Goal: Task Accomplishment & Management: Manage account settings

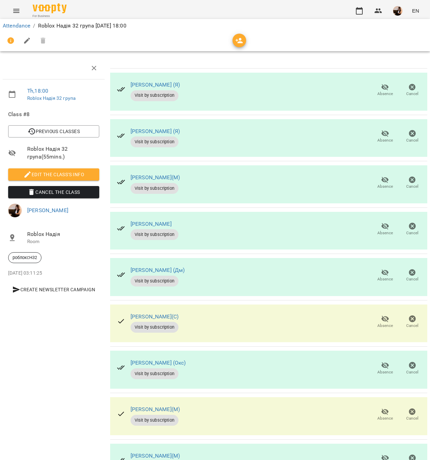
scroll to position [42, 0]
click at [375, 362] on span "Absence" at bounding box center [384, 369] width 19 height 14
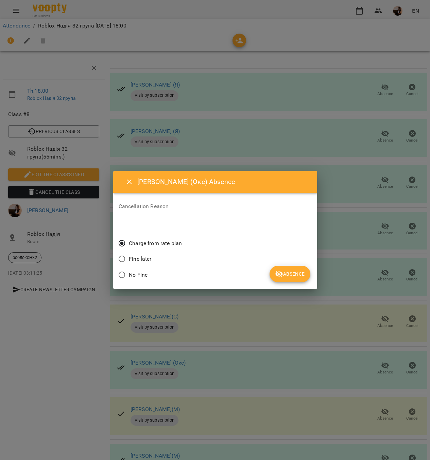
click at [295, 270] on span "Absence" at bounding box center [290, 274] width 30 height 8
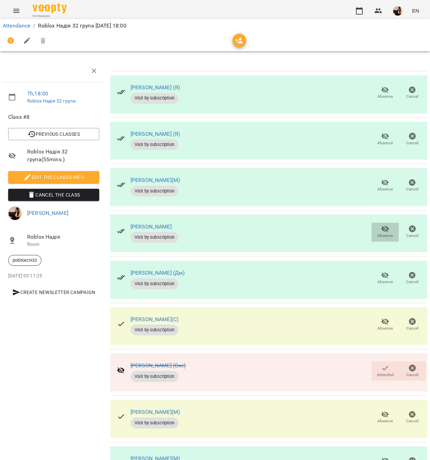
click at [381, 229] on icon "button" at bounding box center [384, 229] width 7 height 6
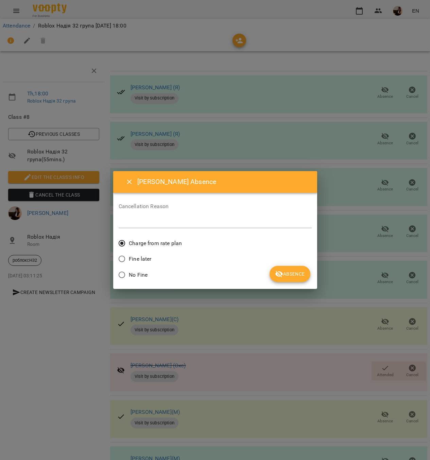
click at [282, 268] on button "Absence" at bounding box center [289, 274] width 40 height 16
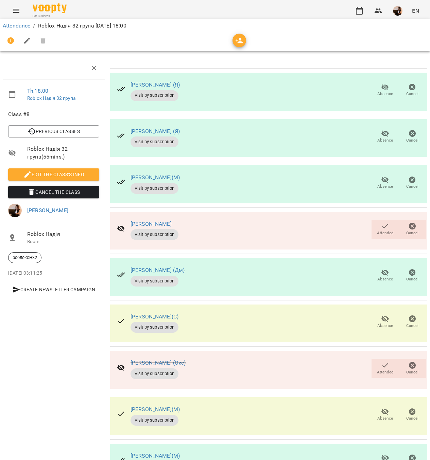
scroll to position [42, 0]
click at [381, 451] on div "Absence Cancel" at bounding box center [398, 462] width 57 height 22
click at [377, 416] on span "Absence" at bounding box center [385, 419] width 16 height 6
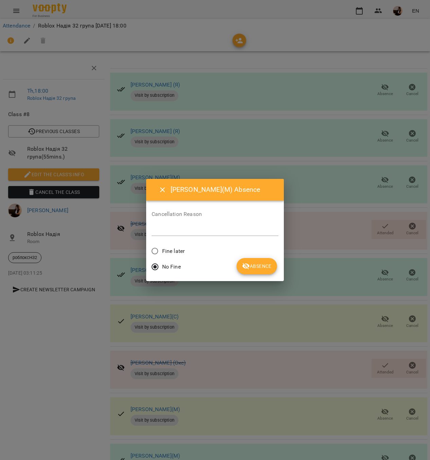
click at [166, 242] on div "Cancellation Reason *" at bounding box center [215, 225] width 127 height 38
click at [169, 254] on span "Fine later" at bounding box center [173, 251] width 22 height 8
click at [257, 266] on span "Absence" at bounding box center [257, 266] width 30 height 8
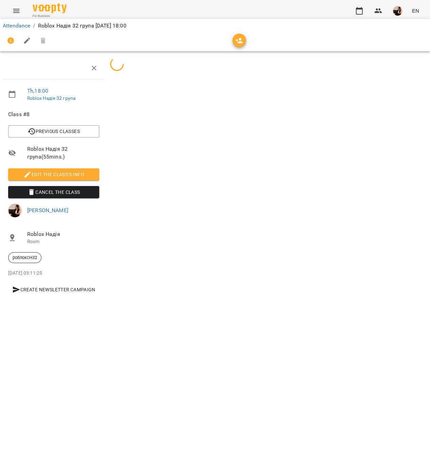
scroll to position [0, 0]
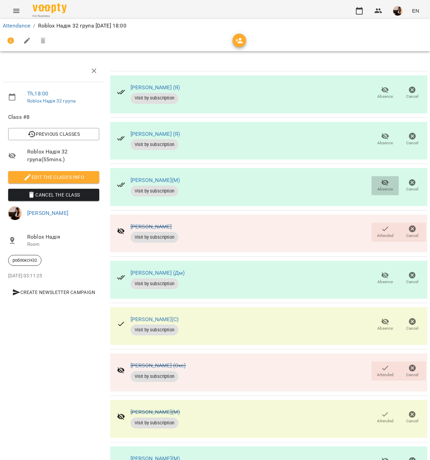
click at [381, 185] on icon "button" at bounding box center [385, 183] width 8 height 8
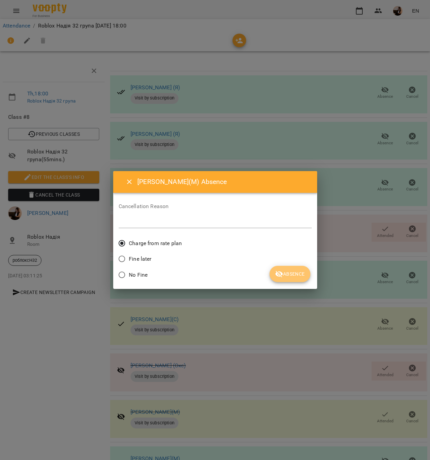
click at [298, 277] on span "Absence" at bounding box center [290, 274] width 30 height 8
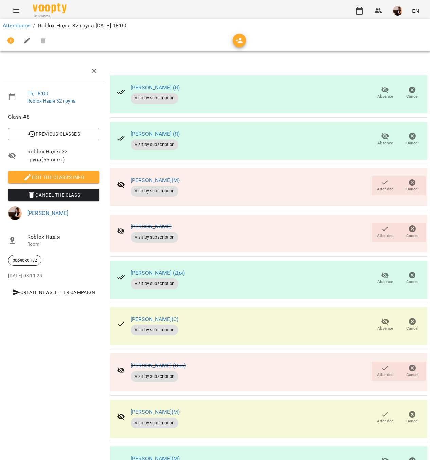
click at [375, 140] on span "Absence" at bounding box center [384, 139] width 19 height 14
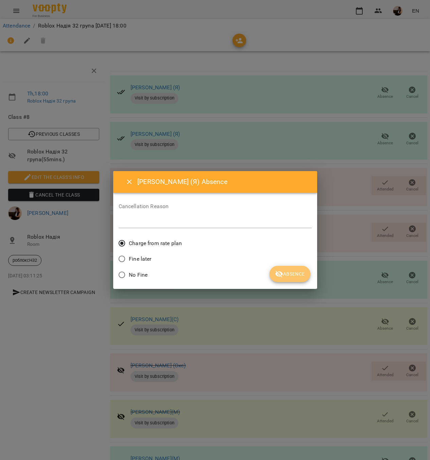
click at [284, 268] on button "Absence" at bounding box center [289, 274] width 40 height 16
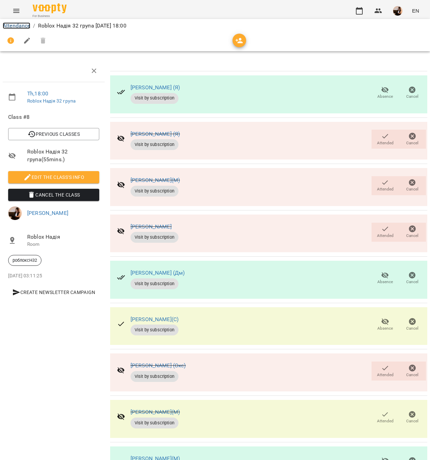
click at [23, 26] on link "Attendance" at bounding box center [17, 25] width 28 height 6
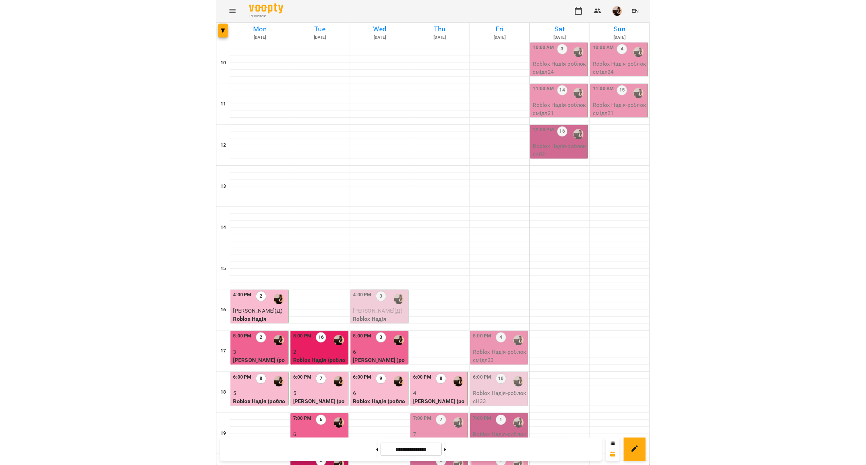
scroll to position [142, 0]
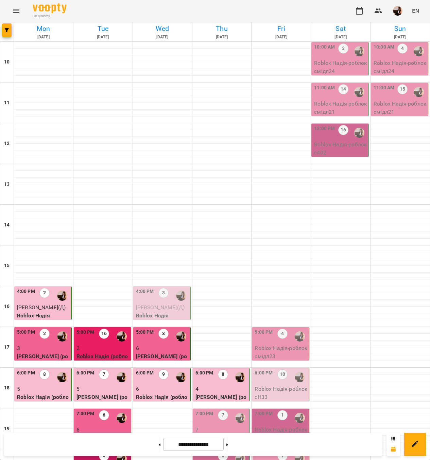
click at [210, 370] on div "6:00 PM 8" at bounding box center [221, 378] width 53 height 16
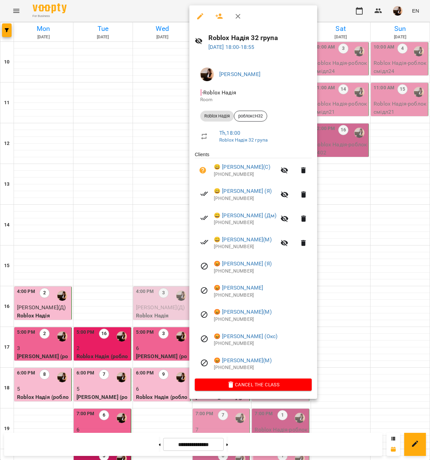
click at [101, 205] on div at bounding box center [215, 230] width 430 height 460
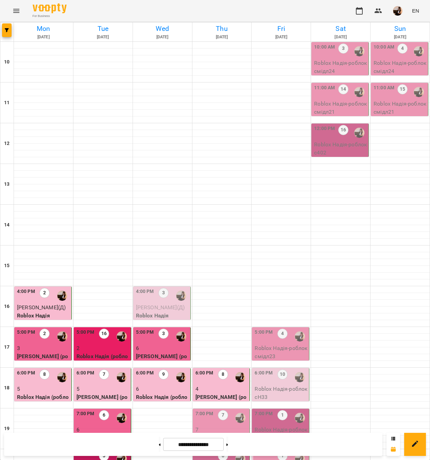
click at [77, 370] on div "6:00 PM" at bounding box center [85, 378] width 18 height 16
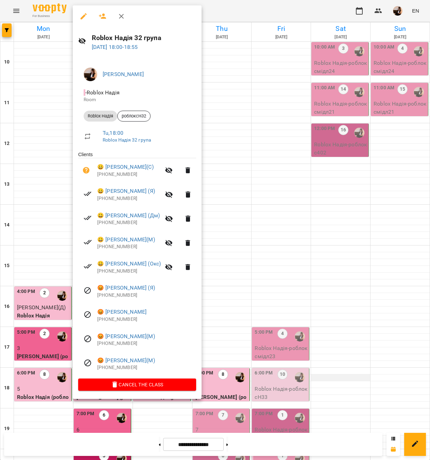
click at [312, 235] on div at bounding box center [215, 230] width 430 height 460
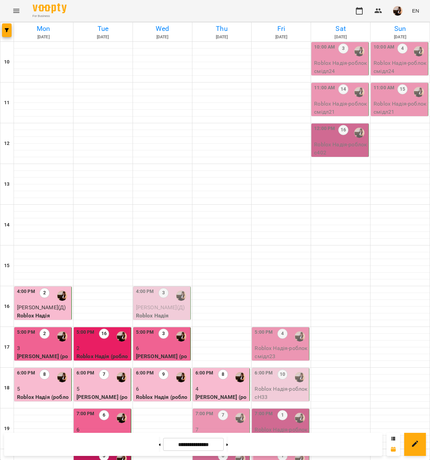
click at [207, 370] on div "6:00 PM" at bounding box center [204, 378] width 18 height 16
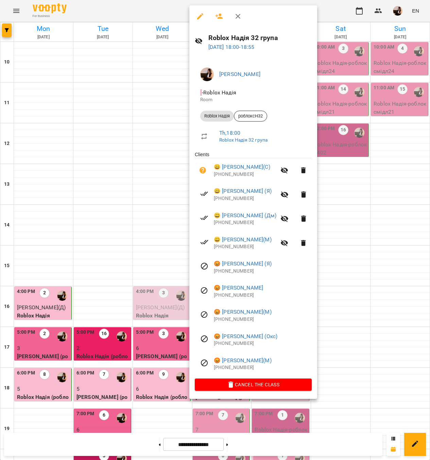
click at [100, 210] on div at bounding box center [215, 230] width 430 height 460
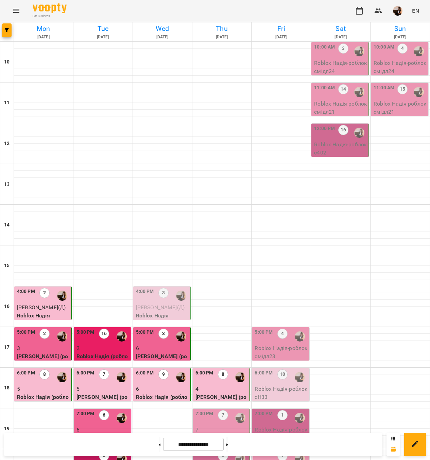
click at [106, 370] on div "7" at bounding box center [104, 378] width 10 height 16
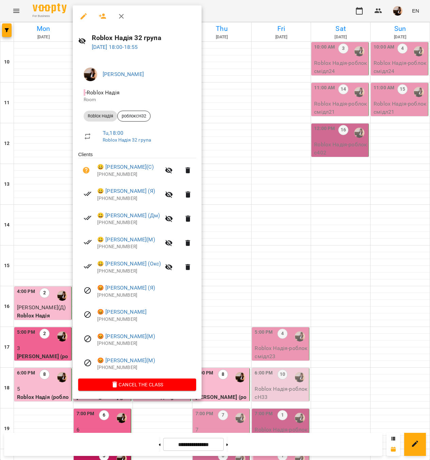
click at [255, 302] on div at bounding box center [215, 230] width 430 height 460
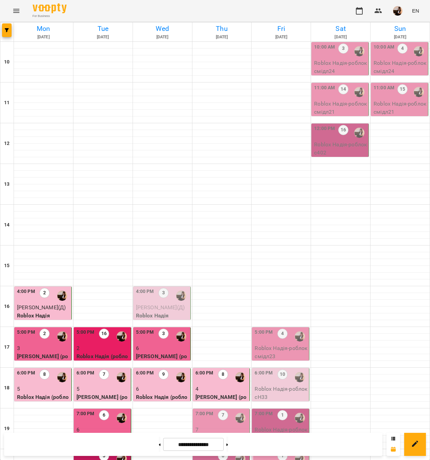
click at [219, 393] on p "[PERSON_NAME] (роблоксН32)" at bounding box center [221, 401] width 53 height 16
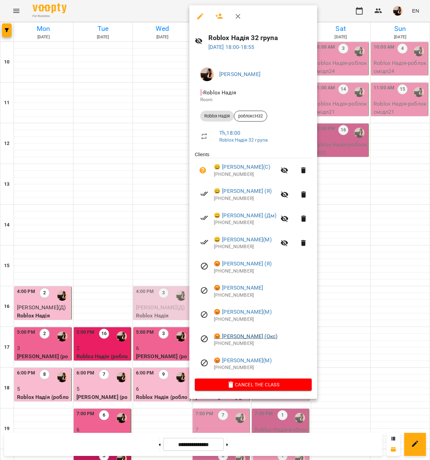
drag, startPoint x: 292, startPoint y: 338, endPoint x: 215, endPoint y: 336, distance: 76.5
click at [215, 336] on span "😡 [PERSON_NAME] (Окс)" at bounding box center [263, 337] width 98 height 8
copy link "😡 [PERSON_NAME] (Окс)"
click at [366, 133] on div at bounding box center [215, 230] width 430 height 460
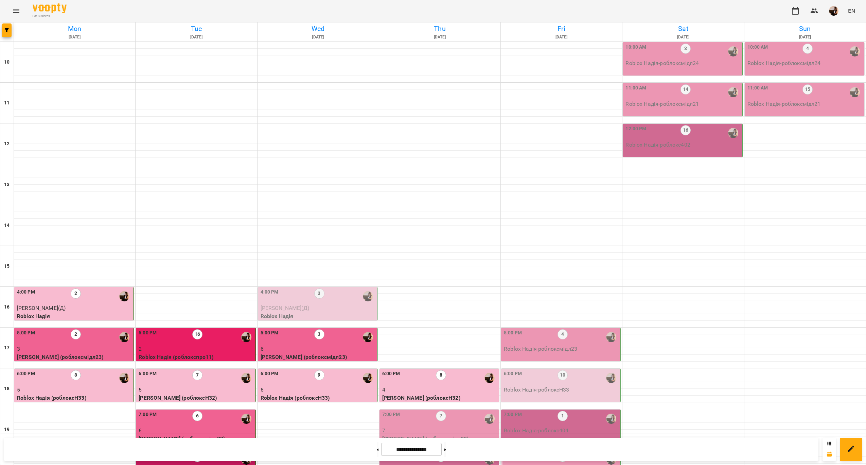
scroll to position [138, 0]
click at [450, 410] on div "7:00 PM 7" at bounding box center [439, 418] width 115 height 16
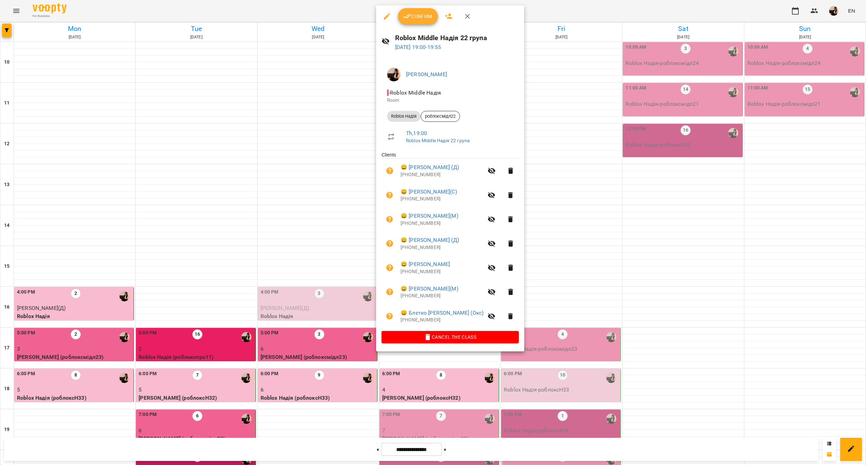
click at [489, 386] on div at bounding box center [433, 232] width 866 height 465
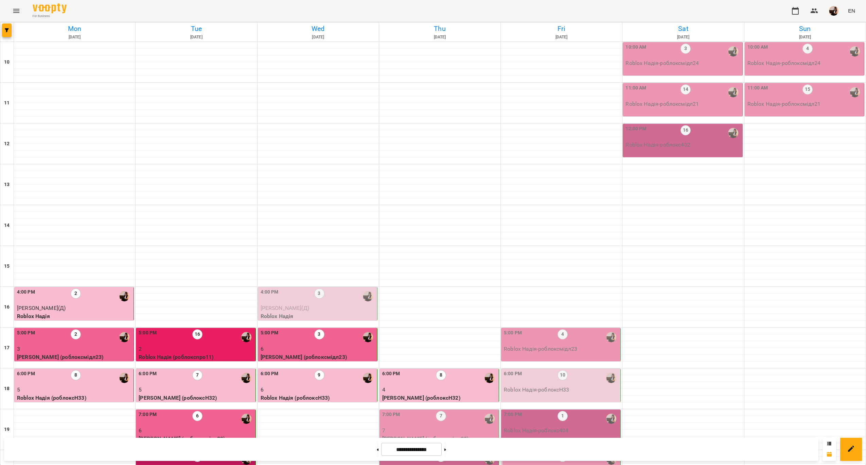
click at [463, 410] on div "7:00 PM 7" at bounding box center [439, 418] width 115 height 16
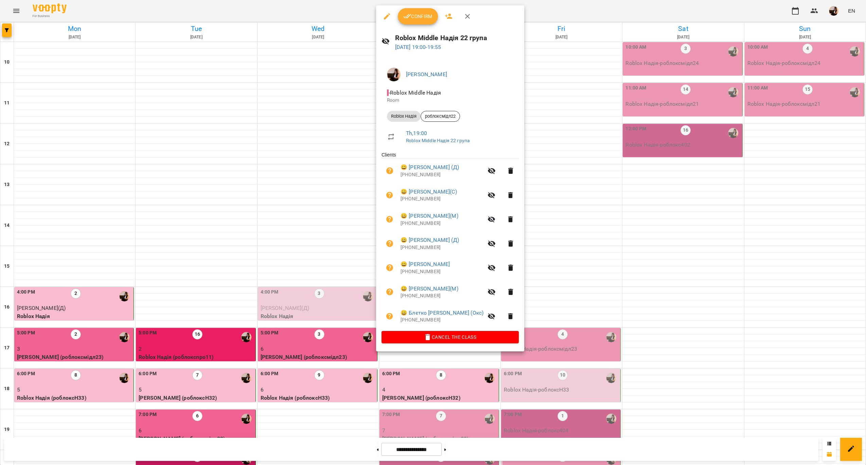
click at [424, 20] on span "Confirm" at bounding box center [417, 16] width 29 height 8
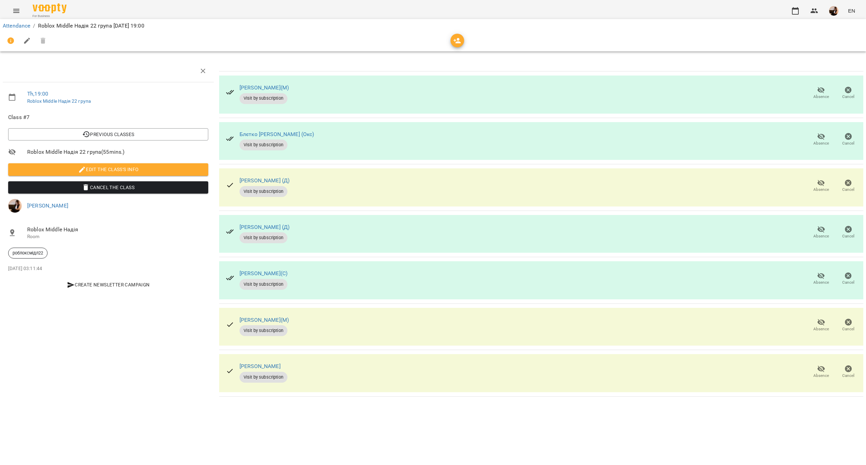
click at [812, 228] on span "Absence" at bounding box center [821, 232] width 19 height 14
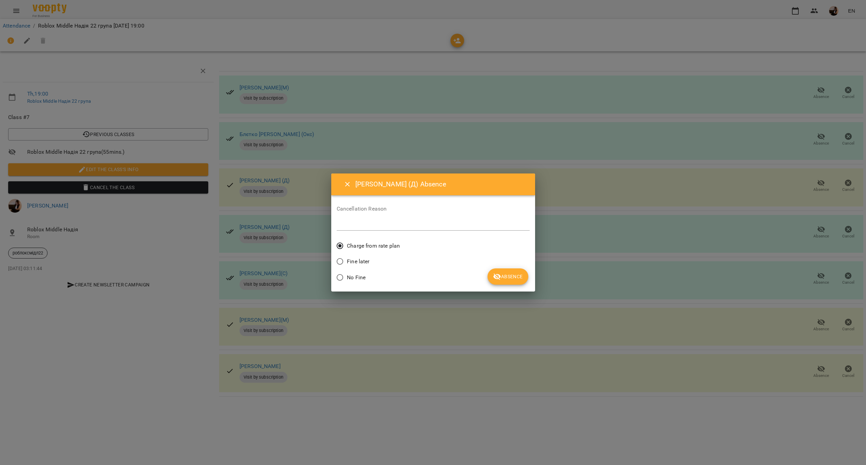
click at [516, 272] on button "Absence" at bounding box center [508, 276] width 40 height 16
